Goal: Task Accomplishment & Management: Use online tool/utility

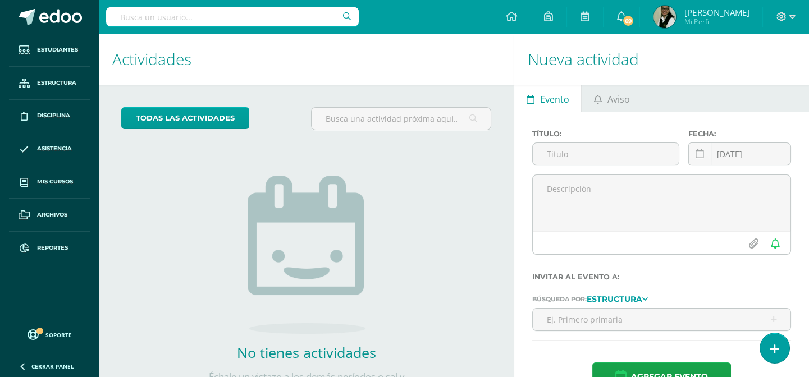
click at [201, 17] on input "text" at bounding box center [232, 16] width 252 height 19
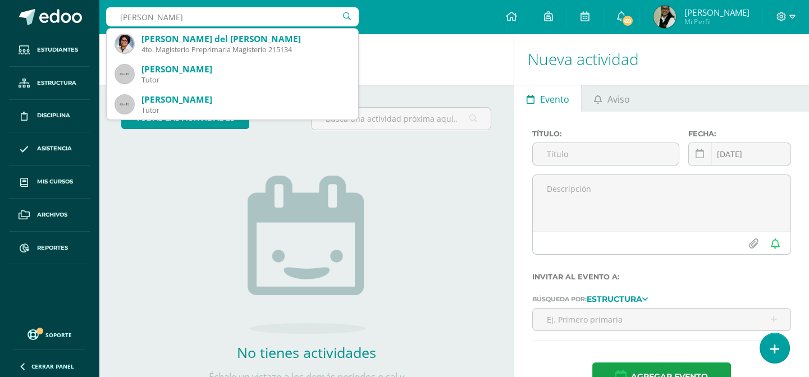
type input "carmen rogrig"
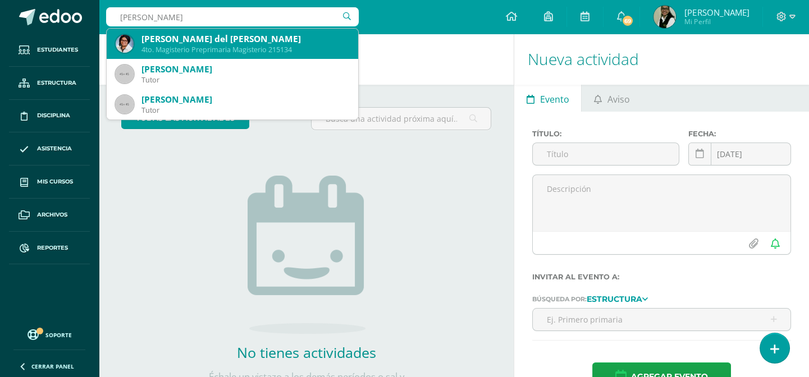
click at [232, 45] on div "4to. Magisterio Preprimaria Magisterio 215134" at bounding box center [245, 50] width 208 height 10
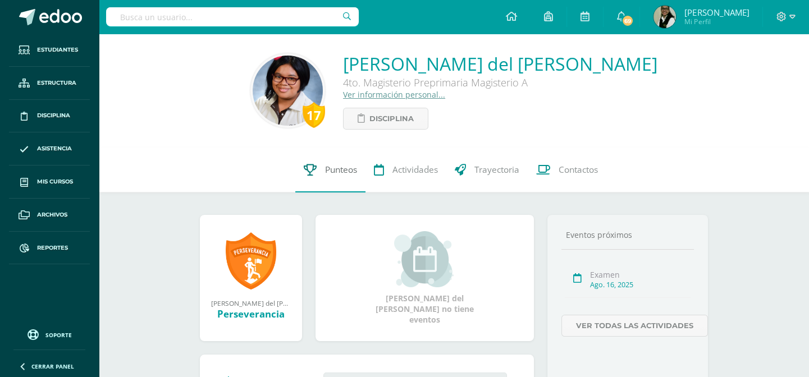
click at [343, 171] on span "Punteos" at bounding box center [341, 170] width 32 height 12
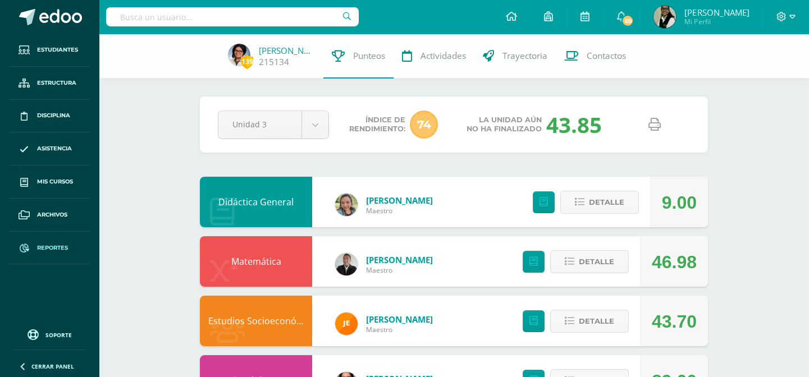
click at [56, 244] on span "Reportes" at bounding box center [52, 248] width 31 height 9
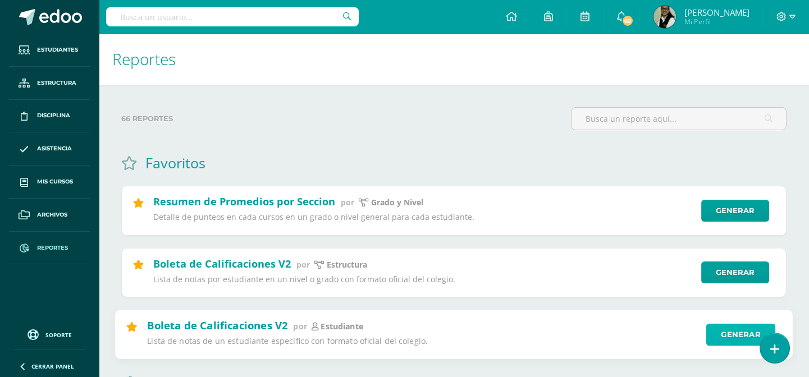
click at [732, 341] on link "Generar" at bounding box center [740, 334] width 69 height 22
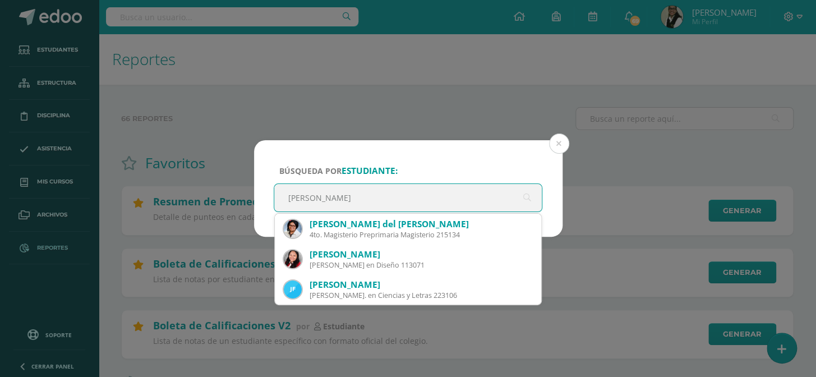
type input "carmen rodr"
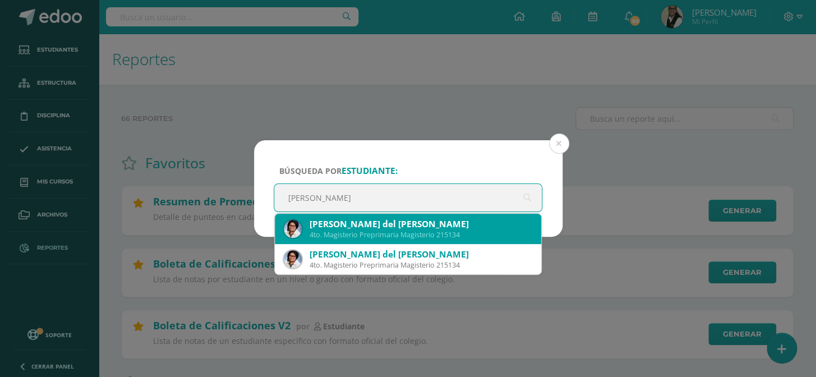
click at [415, 228] on div "[PERSON_NAME] del [PERSON_NAME]" at bounding box center [421, 224] width 223 height 12
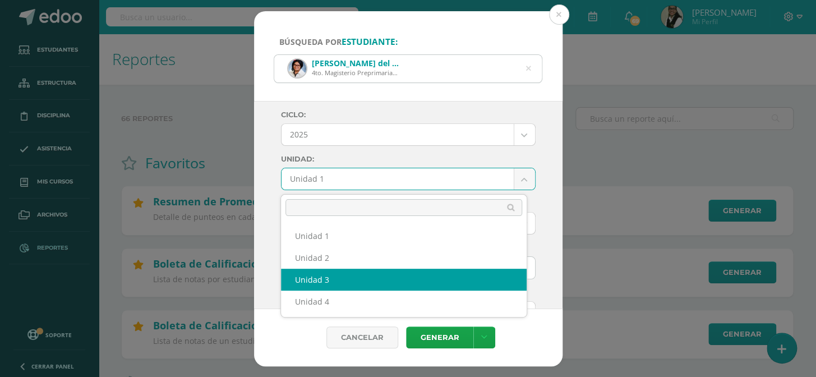
select select "Unidad 3"
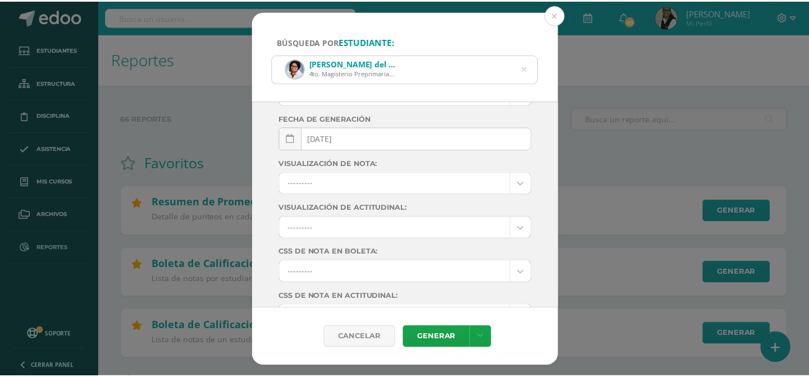
scroll to position [193, 0]
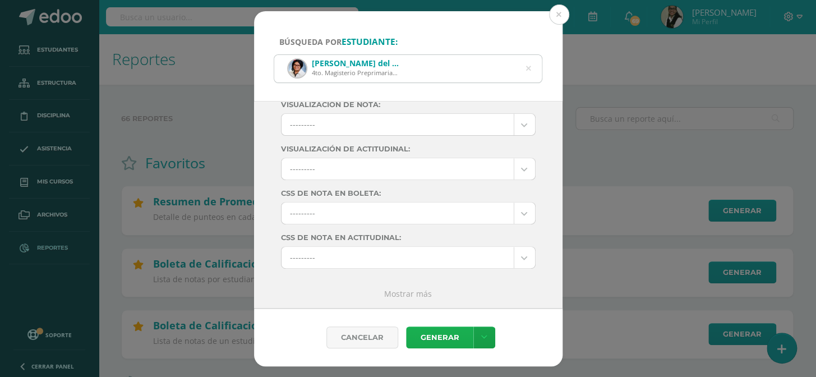
click at [423, 334] on link "Generar" at bounding box center [439, 338] width 67 height 22
click at [557, 14] on button at bounding box center [559, 14] width 20 height 20
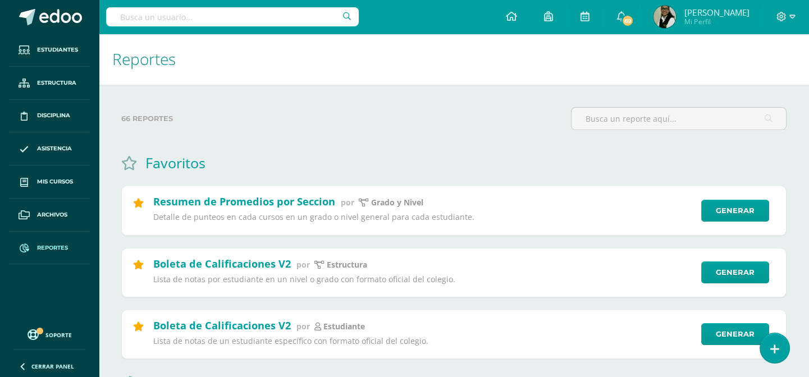
click at [278, 17] on input "text" at bounding box center [232, 16] width 252 height 19
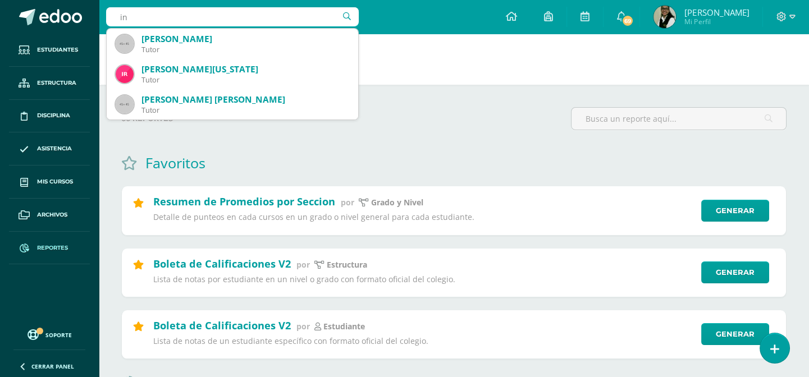
type input "i"
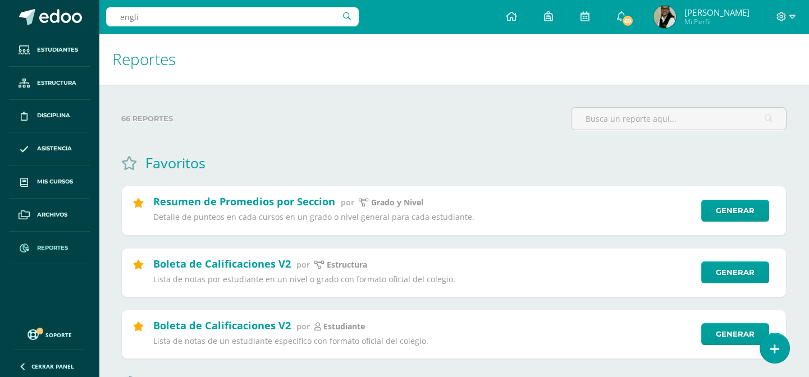
type input "englis"
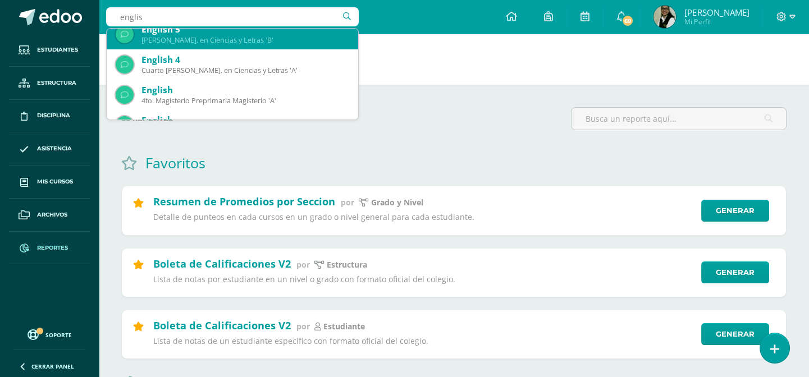
scroll to position [204, 0]
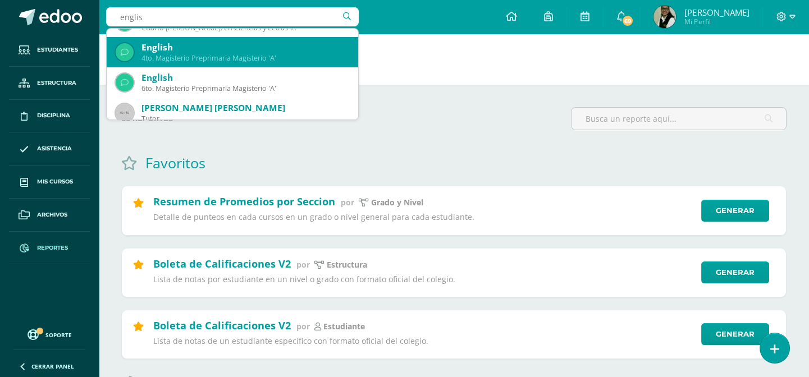
click at [227, 58] on div "4to. Magisterio Preprimaria Magisterio 'A'" at bounding box center [245, 58] width 208 height 10
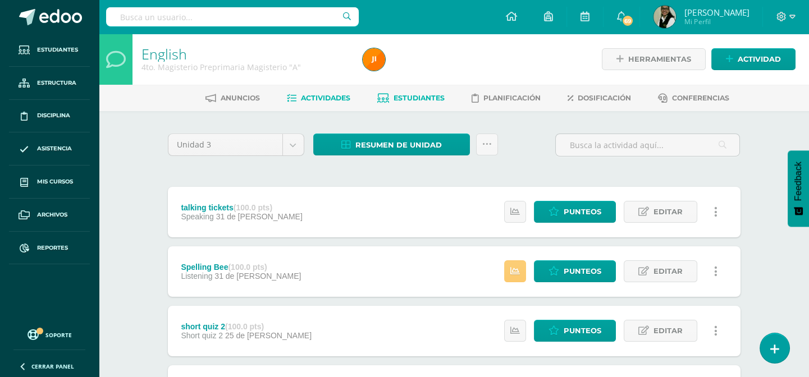
click at [430, 94] on span "Estudiantes" at bounding box center [418, 98] width 51 height 8
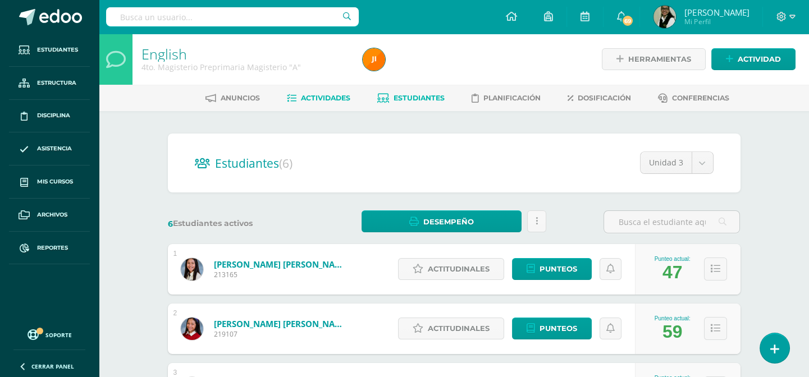
click at [329, 92] on link "Actividades" at bounding box center [318, 98] width 63 height 18
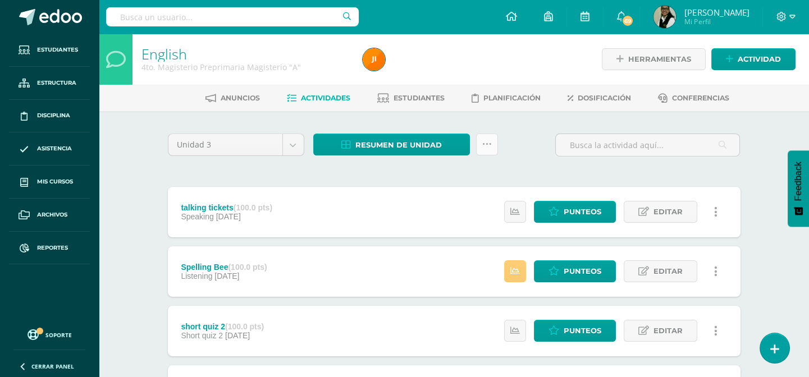
click at [481, 143] on link at bounding box center [487, 145] width 22 height 22
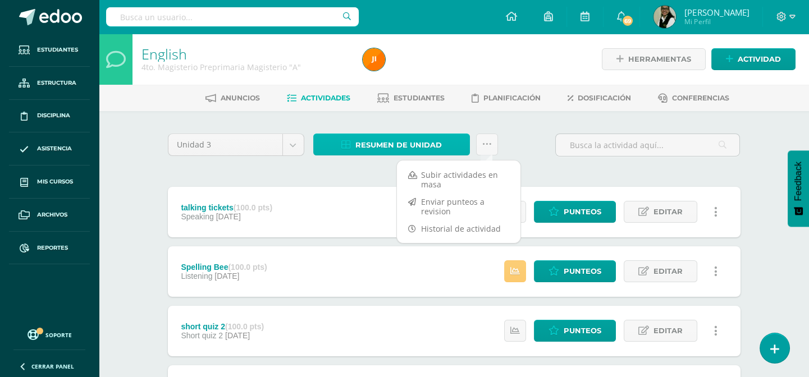
click at [428, 145] on span "Resumen de unidad" at bounding box center [398, 145] width 86 height 21
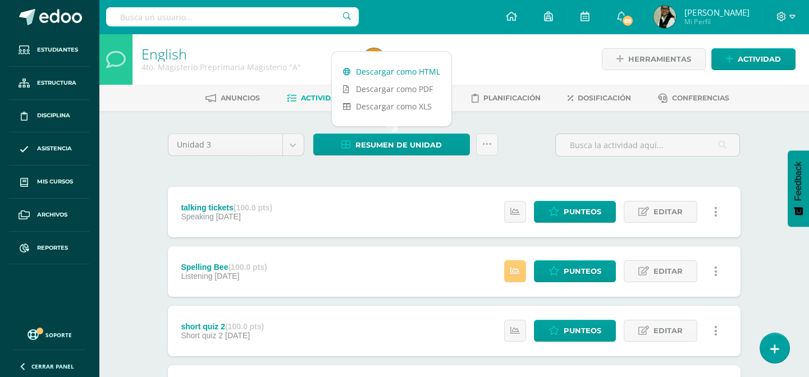
click at [416, 71] on link "Descargar como HTML" at bounding box center [392, 71] width 120 height 17
click at [606, 96] on span "Dosificación" at bounding box center [603, 98] width 53 height 8
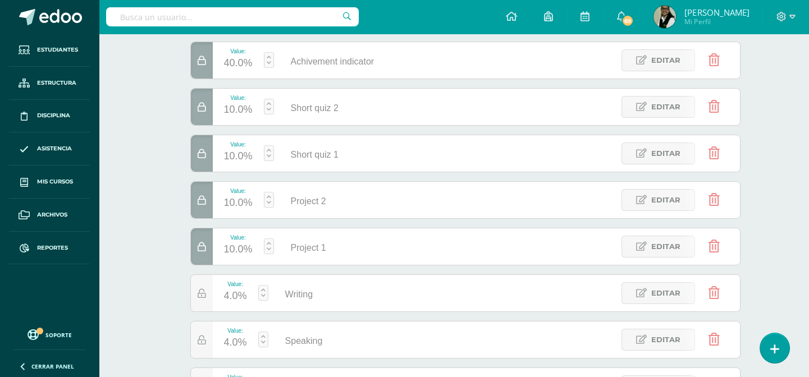
scroll to position [47, 0]
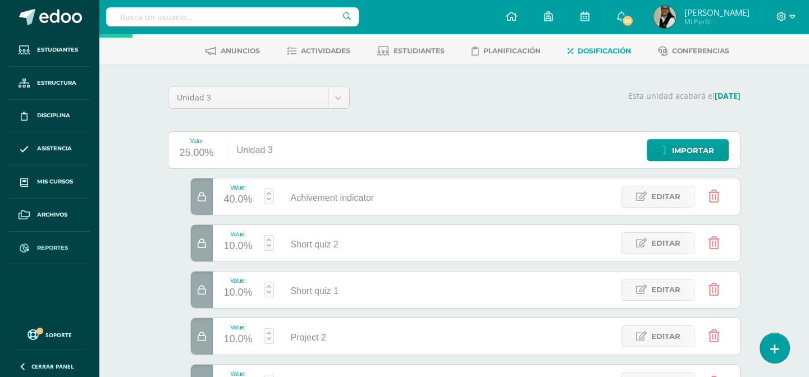
click at [43, 241] on link "Reportes" at bounding box center [49, 248] width 81 height 33
